Goal: Navigation & Orientation: Find specific page/section

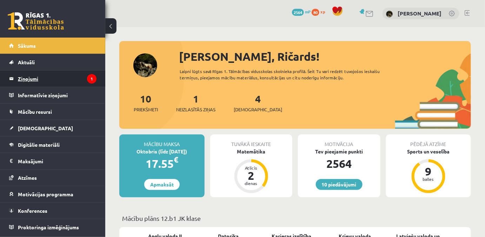
click at [60, 80] on legend "Ziņojumi 1" at bounding box center [57, 79] width 79 height 16
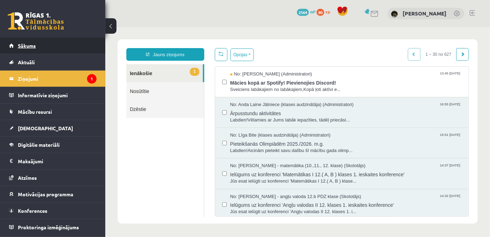
click at [52, 39] on link "Sākums" at bounding box center [52, 46] width 87 height 16
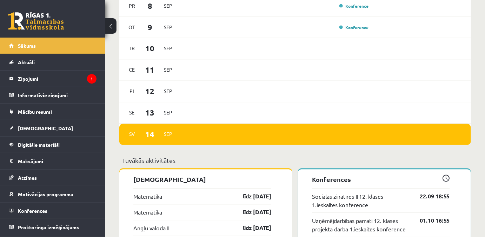
scroll to position [478, 0]
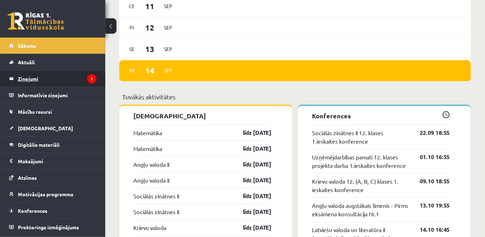
click at [72, 76] on legend "Ziņojumi 1" at bounding box center [57, 79] width 79 height 16
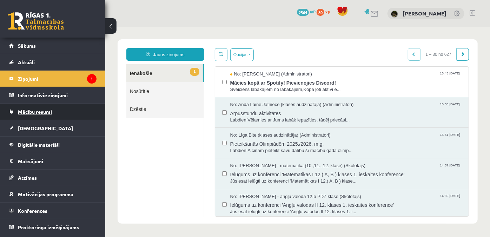
click at [25, 113] on span "Mācību resursi" at bounding box center [35, 111] width 34 height 6
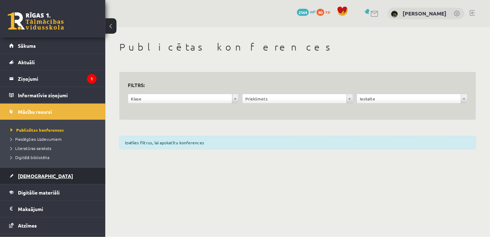
click at [45, 181] on link "[DEMOGRAPHIC_DATA]" at bounding box center [52, 176] width 87 height 16
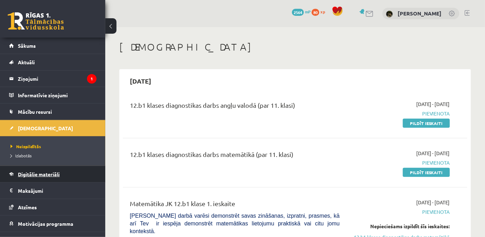
click at [45, 170] on link "Digitālie materiāli" at bounding box center [52, 174] width 87 height 16
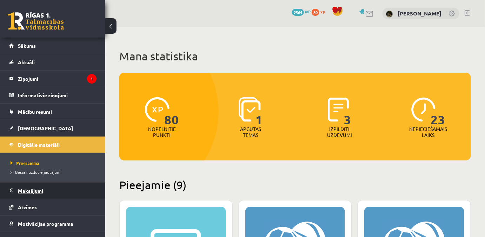
click at [54, 183] on legend "Maksājumi 0" at bounding box center [57, 190] width 79 height 16
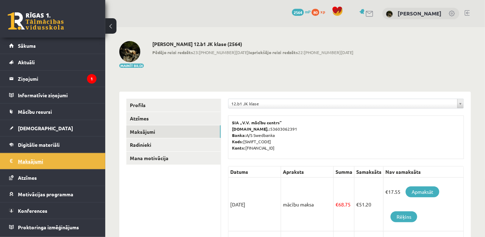
click at [60, 161] on legend "Maksājumi 0" at bounding box center [57, 161] width 79 height 16
click at [61, 146] on link "Digitālie materiāli" at bounding box center [52, 144] width 87 height 16
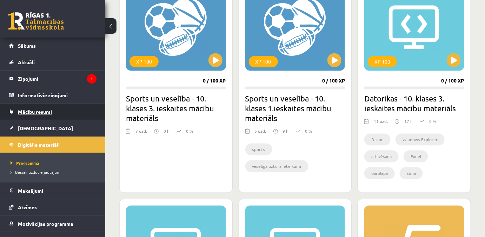
click at [54, 111] on link "Mācību resursi" at bounding box center [52, 112] width 87 height 16
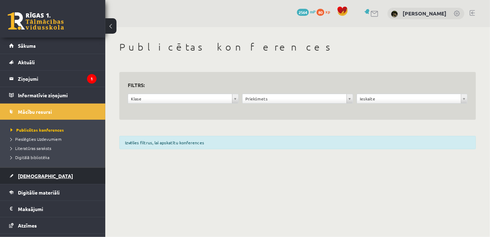
click at [46, 178] on link "[DEMOGRAPHIC_DATA]" at bounding box center [52, 176] width 87 height 16
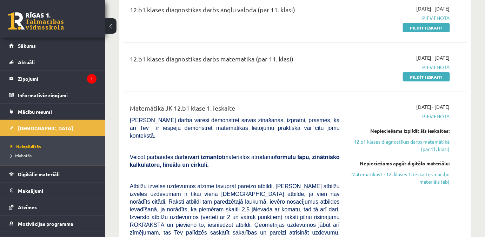
scroll to position [32, 0]
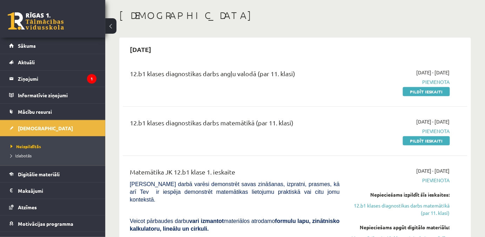
click at [276, 47] on div "[DATE]" at bounding box center [295, 49] width 345 height 16
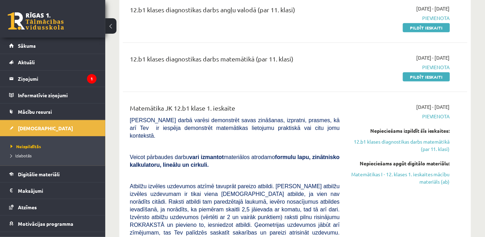
scroll to position [64, 0]
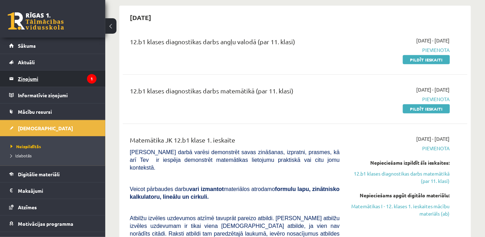
click at [64, 80] on legend "Ziņojumi 1" at bounding box center [57, 79] width 79 height 16
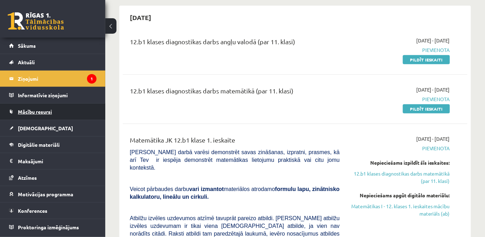
click at [53, 114] on link "Mācību resursi" at bounding box center [52, 112] width 87 height 16
